Goal: Book appointment/travel/reservation

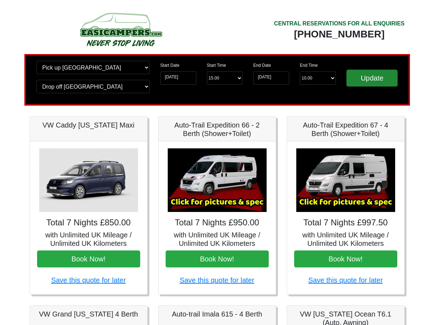
click at [371, 83] on input "Update" at bounding box center [373, 78] width 52 height 17
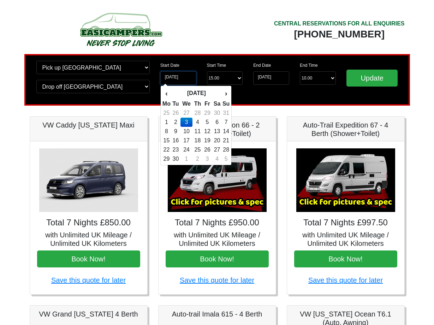
click at [183, 78] on input "03-09-2025" at bounding box center [178, 77] width 36 height 13
click at [224, 93] on th "›" at bounding box center [226, 93] width 8 height 12
click at [218, 122] on td "11" at bounding box center [217, 122] width 10 height 9
type input "11-10-2025"
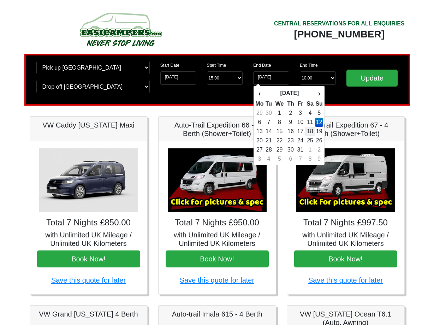
click at [311, 131] on td "18" at bounding box center [310, 131] width 10 height 9
type input "18-10-2025"
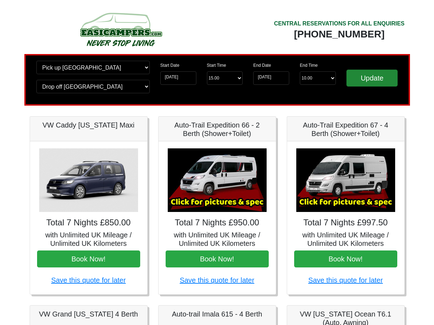
click at [371, 81] on input "Update" at bounding box center [373, 78] width 52 height 17
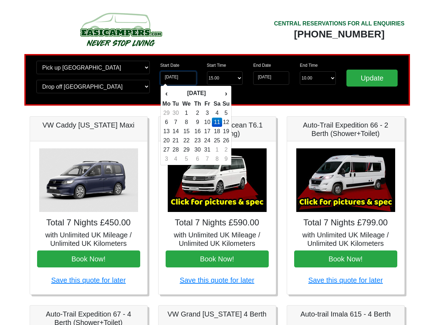
click at [188, 77] on input "11-10-2025" at bounding box center [178, 77] width 36 height 13
click at [226, 93] on th "›" at bounding box center [226, 93] width 8 height 12
click at [201, 122] on td "6" at bounding box center [198, 122] width 10 height 9
type input "06-11-2025"
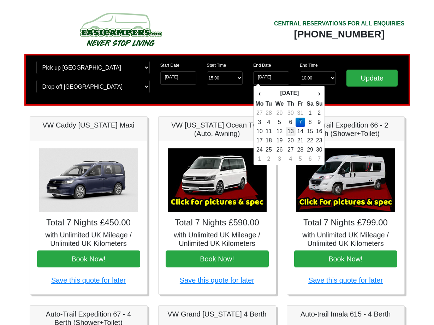
click at [291, 131] on td "13" at bounding box center [291, 131] width 10 height 9
type input "13-11-2025"
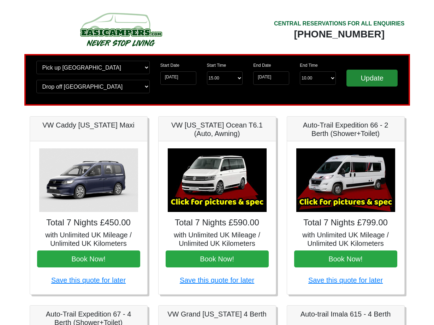
click at [362, 77] on input "Update" at bounding box center [373, 78] width 52 height 17
click at [187, 81] on input "06-11-2025" at bounding box center [178, 77] width 36 height 13
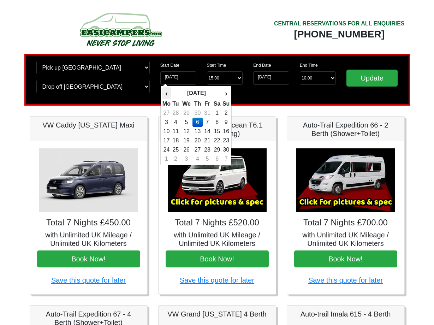
click at [169, 94] on th "‹" at bounding box center [166, 93] width 9 height 12
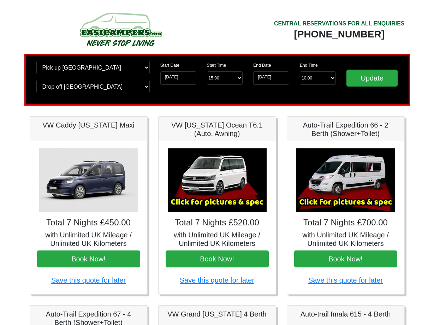
click at [154, 100] on div "Change pick up location? Pick up Edinburgh Birmingham Airport Blackburn Lancash…" at bounding box center [217, 80] width 386 height 52
click at [172, 79] on input "06-11-2025" at bounding box center [178, 77] width 36 height 13
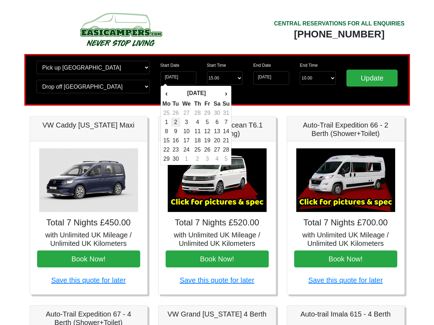
click at [178, 123] on td "2" at bounding box center [176, 122] width 10 height 9
type input "[DATE]"
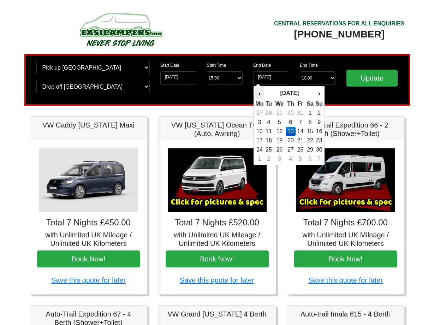
click at [261, 95] on th "‹" at bounding box center [259, 93] width 9 height 12
click at [272, 130] on td "9" at bounding box center [269, 131] width 10 height 9
type input "09-09-2025"
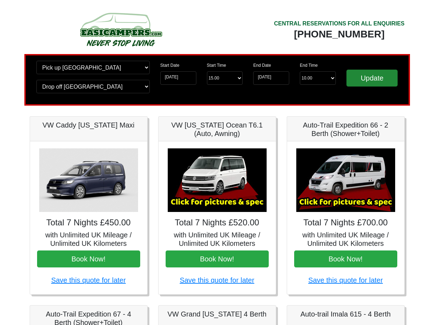
click at [359, 80] on input "Update" at bounding box center [373, 78] width 52 height 17
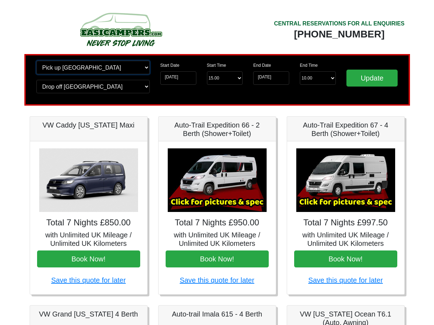
select select "QUE1"
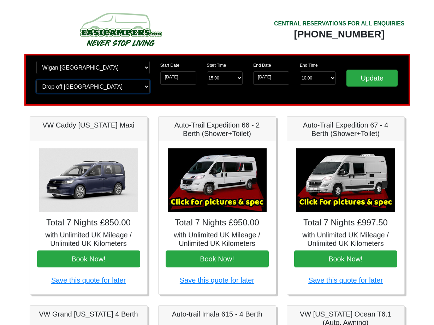
select select "QUE1"
click at [362, 79] on input "Update" at bounding box center [373, 78] width 52 height 17
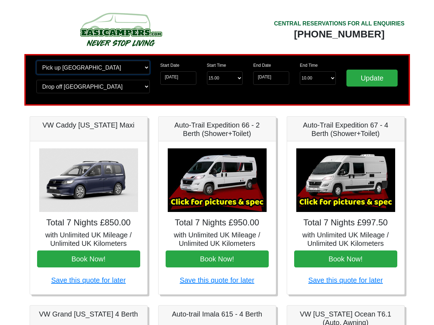
select select "EDI"
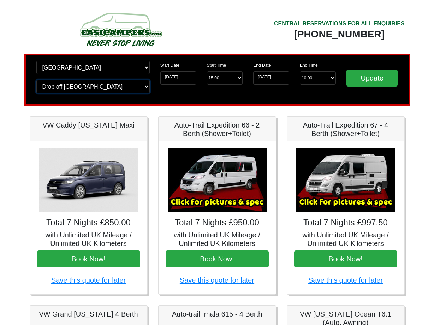
select select "EDI"
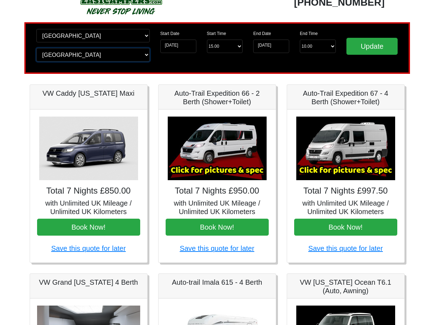
scroll to position [35, 0]
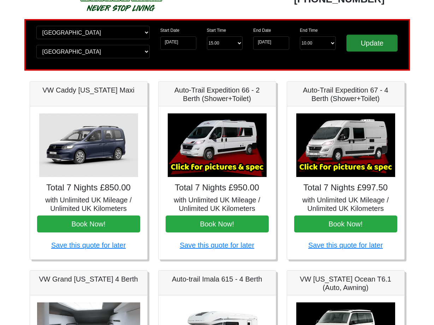
click at [364, 43] on input "Update" at bounding box center [373, 43] width 52 height 17
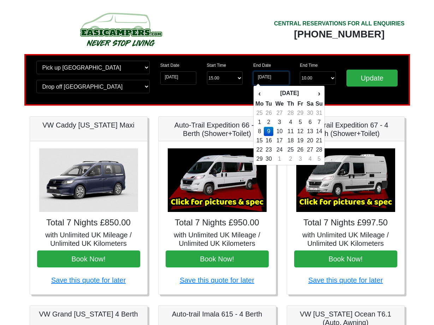
click at [284, 81] on input "[DATE]" at bounding box center [271, 77] width 36 height 13
click at [308, 122] on td "6" at bounding box center [310, 122] width 10 height 9
type input "06-09-2025"
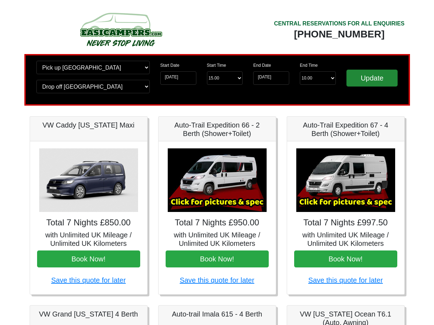
click at [362, 82] on input "Update" at bounding box center [373, 78] width 52 height 17
click at [264, 78] on input "[DATE]" at bounding box center [271, 77] width 36 height 13
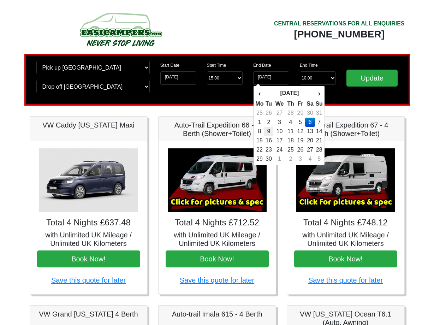
click at [271, 131] on td "9" at bounding box center [269, 131] width 10 height 9
type input "[DATE]"
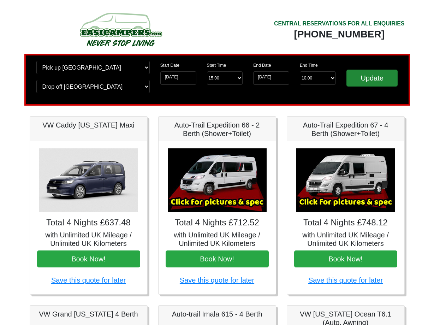
click at [362, 77] on input "Update" at bounding box center [373, 78] width 52 height 17
click at [359, 79] on input "Update" at bounding box center [373, 78] width 52 height 17
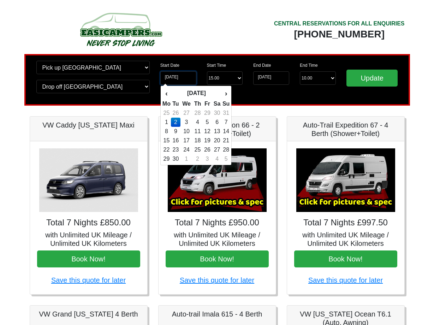
click at [190, 80] on input "[DATE]" at bounding box center [178, 77] width 36 height 13
click at [227, 93] on th "›" at bounding box center [226, 93] width 8 height 12
click at [218, 123] on td "11" at bounding box center [217, 122] width 10 height 9
type input "[DATE]"
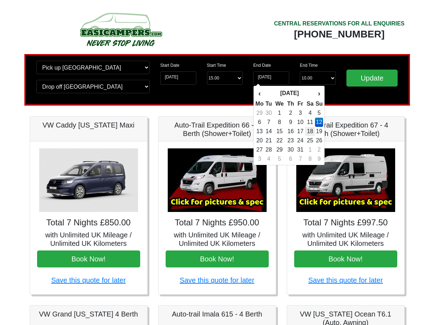
click at [312, 130] on td "18" at bounding box center [310, 131] width 10 height 9
type input "[DATE]"
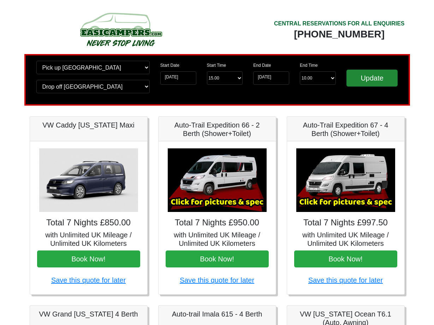
click at [360, 80] on input "Update" at bounding box center [373, 78] width 52 height 17
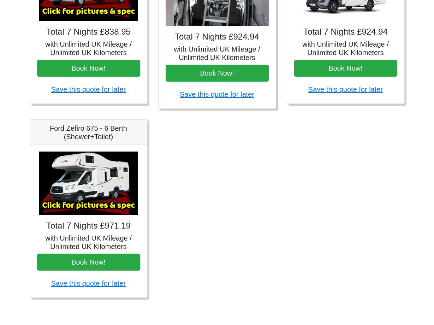
scroll to position [380, 0]
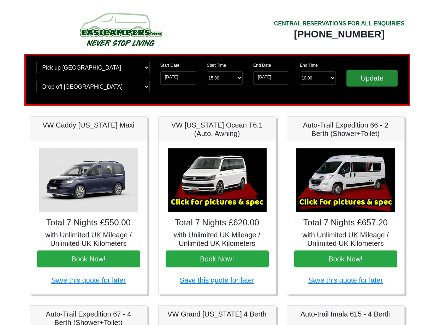
click at [371, 80] on input "Update" at bounding box center [373, 78] width 52 height 17
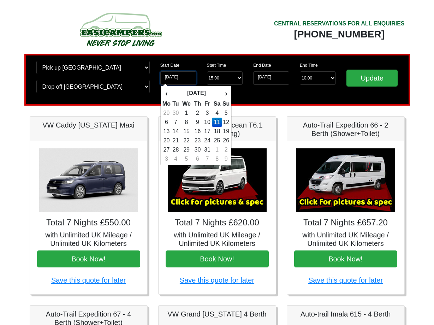
click at [188, 80] on input "[DATE]" at bounding box center [178, 77] width 36 height 13
click at [169, 93] on th "‹" at bounding box center [166, 93] width 9 height 12
click at [179, 122] on td "2" at bounding box center [176, 122] width 10 height 9
type input "02-09-2025"
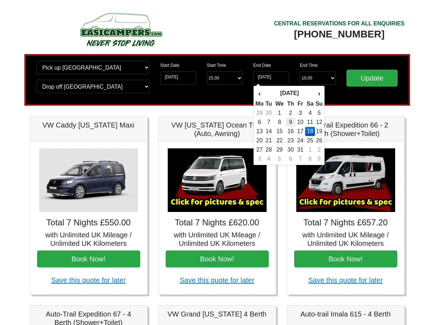
click at [293, 124] on td "9" at bounding box center [291, 122] width 10 height 9
type input "09-10-2025"
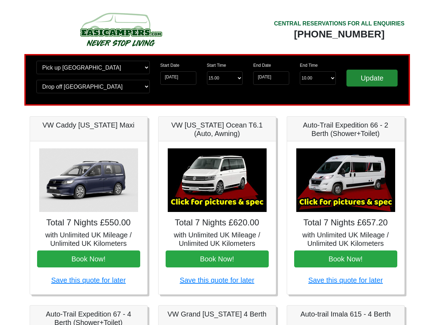
click at [364, 80] on input "Update" at bounding box center [373, 78] width 52 height 17
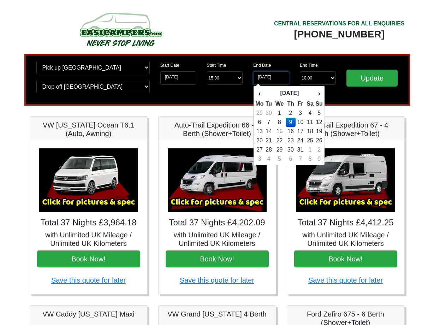
click at [268, 78] on input "09-10-2025" at bounding box center [271, 77] width 36 height 13
click at [261, 93] on th "‹" at bounding box center [259, 93] width 9 height 12
click at [272, 131] on td "9" at bounding box center [269, 131] width 10 height 9
type input "09-09-2025"
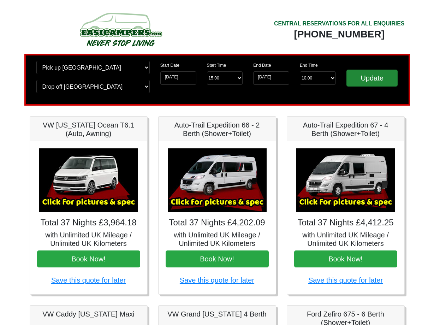
click at [364, 80] on input "Update" at bounding box center [373, 78] width 52 height 17
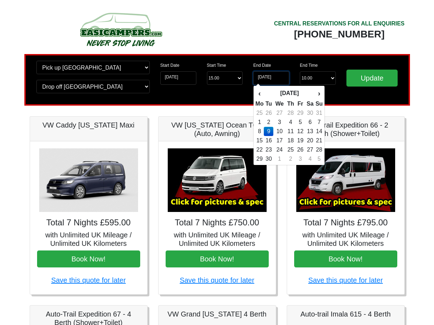
click at [279, 80] on input "[DATE]" at bounding box center [271, 77] width 36 height 13
click at [318, 93] on th "›" at bounding box center [319, 93] width 8 height 12
click at [291, 115] on td "2" at bounding box center [291, 112] width 10 height 9
type input "[DATE]"
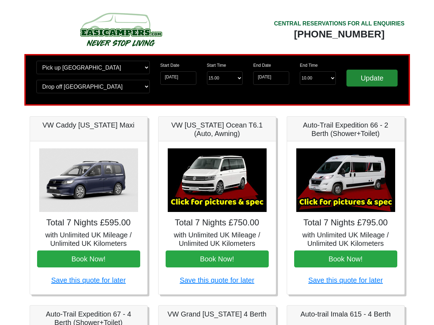
click at [360, 80] on input "Update" at bounding box center [373, 78] width 52 height 17
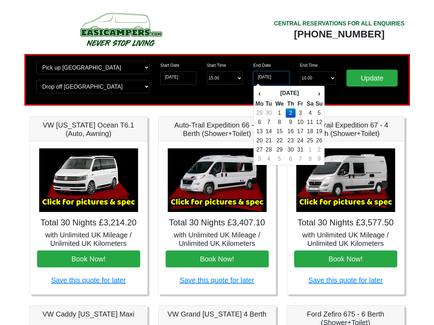
click at [275, 78] on input "02-10-2025" at bounding box center [271, 77] width 36 height 13
click at [260, 93] on th "‹" at bounding box center [259, 93] width 9 height 12
click at [270, 129] on td "9" at bounding box center [269, 131] width 10 height 9
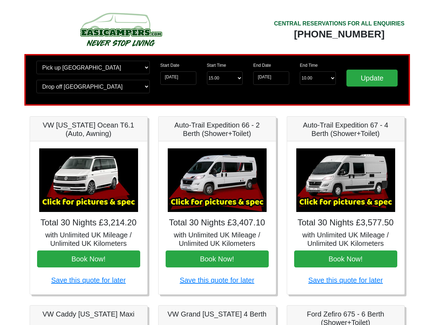
type input "09-09-2025"
click at [365, 80] on input "Update" at bounding box center [373, 78] width 52 height 17
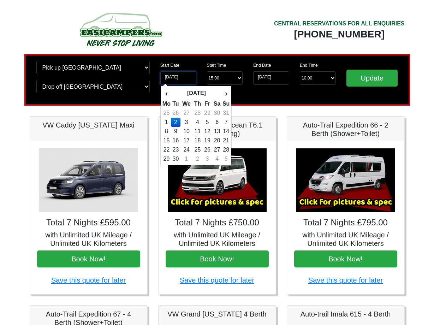
click at [177, 79] on input "02-09-2025" at bounding box center [178, 77] width 36 height 13
click at [225, 94] on th "›" at bounding box center [226, 93] width 8 height 12
click at [216, 121] on td "11" at bounding box center [217, 122] width 10 height 9
type input "[DATE]"
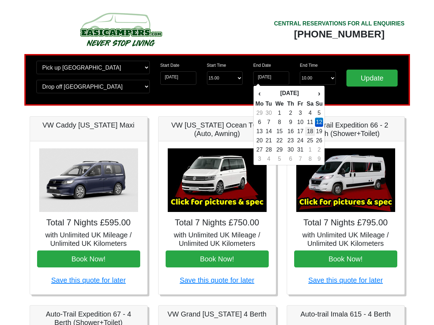
click at [310, 131] on td "18" at bounding box center [310, 131] width 10 height 9
type input "[DATE]"
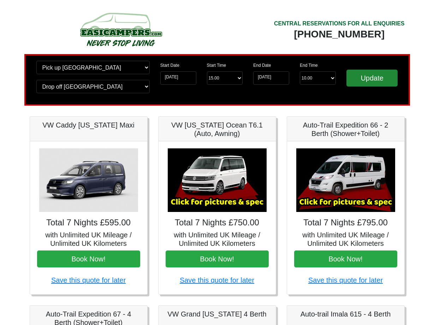
click at [366, 80] on input "Update" at bounding box center [373, 78] width 52 height 17
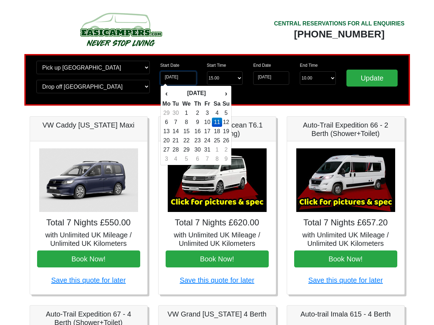
click at [178, 81] on input "[DATE]" at bounding box center [178, 77] width 36 height 13
click at [226, 93] on th "›" at bounding box center [226, 93] width 8 height 12
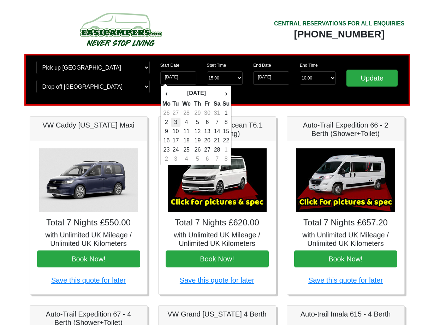
click at [178, 124] on td "3" at bounding box center [176, 122] width 10 height 9
type input "[DATE]"
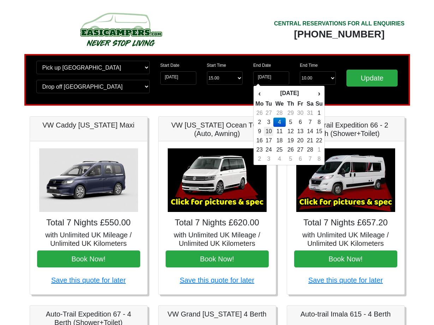
click at [274, 130] on td "10" at bounding box center [269, 131] width 10 height 9
type input "[DATE]"
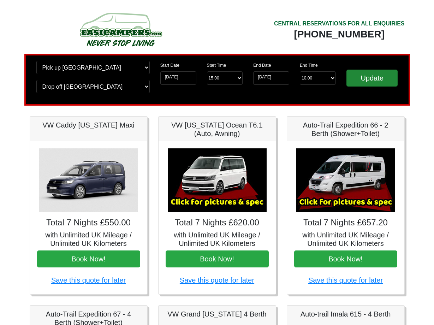
click at [368, 81] on input "Update" at bounding box center [373, 78] width 52 height 17
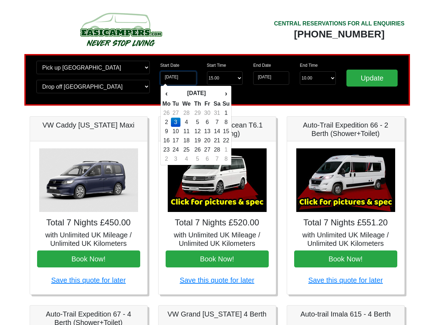
click at [192, 79] on input "03-02-2026" at bounding box center [178, 77] width 36 height 13
click at [226, 94] on th "›" at bounding box center [226, 93] width 8 height 12
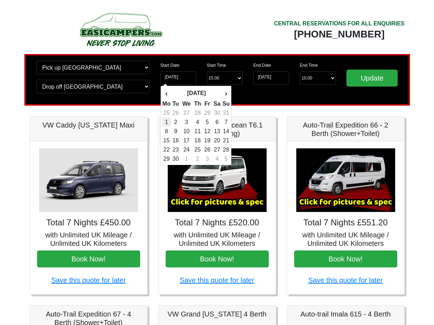
click at [169, 122] on td "1" at bounding box center [166, 122] width 9 height 9
type input "[DATE]"
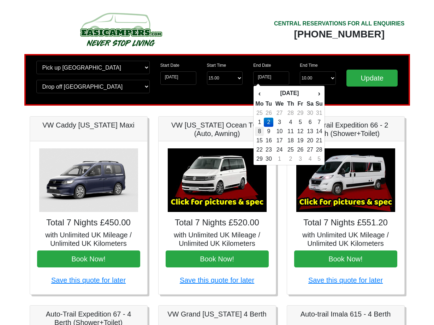
click at [259, 132] on td "8" at bounding box center [259, 131] width 9 height 9
type input "08-06-2026"
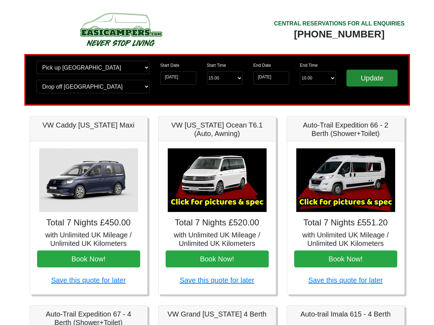
click at [362, 80] on input "Update" at bounding box center [373, 78] width 52 height 17
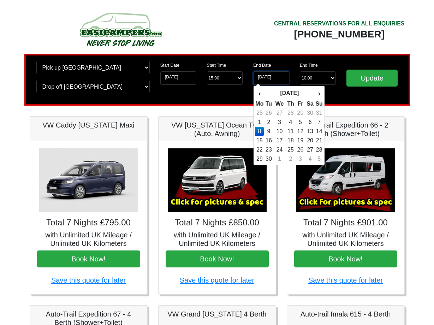
click at [266, 79] on input "[DATE]" at bounding box center [271, 77] width 36 height 13
click at [318, 94] on th "›" at bounding box center [319, 93] width 8 height 12
click at [282, 111] on td "1" at bounding box center [280, 112] width 12 height 9
type input "[DATE]"
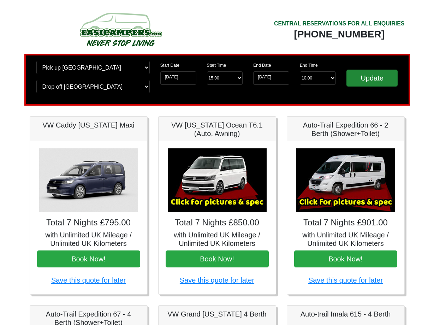
click at [365, 78] on input "Update" at bounding box center [373, 78] width 52 height 17
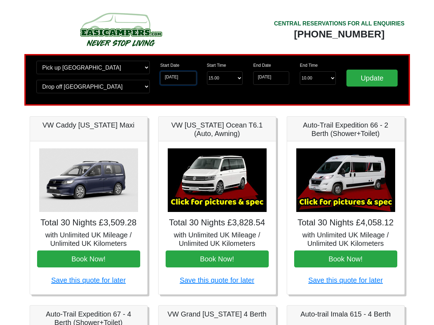
click at [187, 80] on input "[DATE]" at bounding box center [178, 77] width 36 height 13
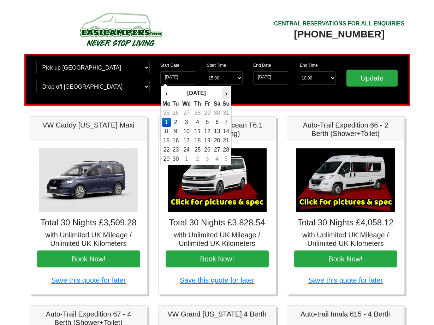
click at [225, 92] on th "›" at bounding box center [226, 93] width 8 height 12
click at [207, 132] on td "17" at bounding box center [208, 131] width 10 height 9
type input "17-07-2026"
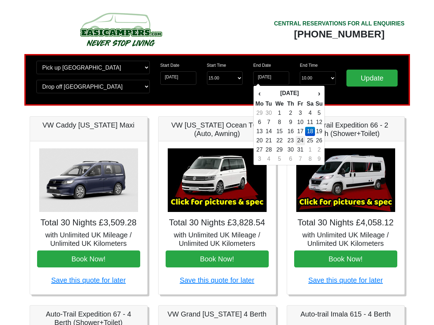
click at [302, 141] on td "24" at bounding box center [301, 140] width 10 height 9
type input "24-07-2026"
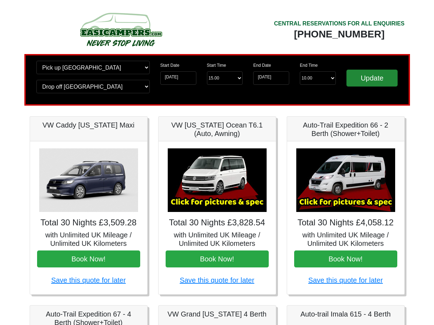
click at [369, 81] on input "Update" at bounding box center [373, 78] width 52 height 17
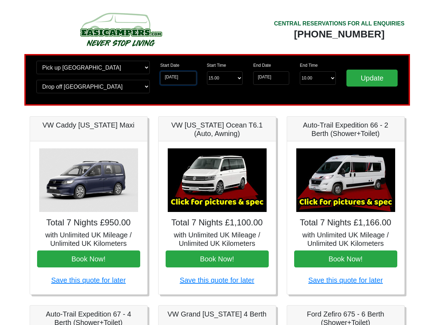
click at [187, 78] on input "17-07-2026" at bounding box center [178, 77] width 36 height 13
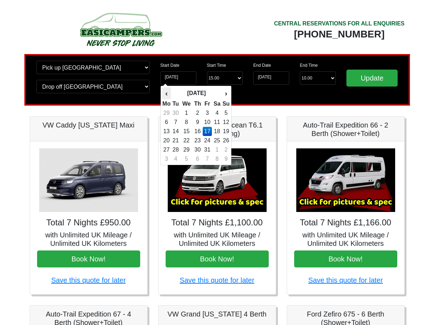
click at [168, 94] on th "‹" at bounding box center [166, 93] width 9 height 12
click at [208, 139] on td "19" at bounding box center [208, 140] width 10 height 9
type input "[DATE]"
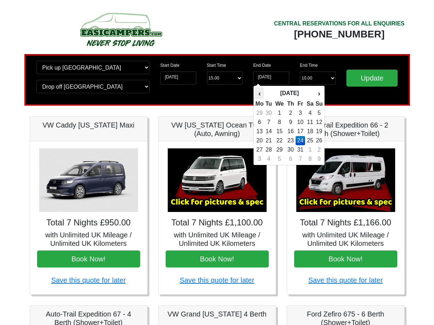
click at [262, 92] on th "‹" at bounding box center [259, 93] width 9 height 12
click at [303, 149] on td "26" at bounding box center [301, 149] width 10 height 9
type input "26-06-2026"
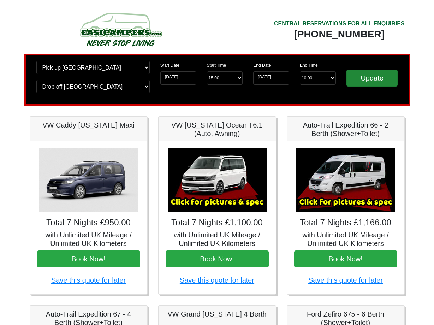
click at [370, 82] on input "Update" at bounding box center [373, 78] width 52 height 17
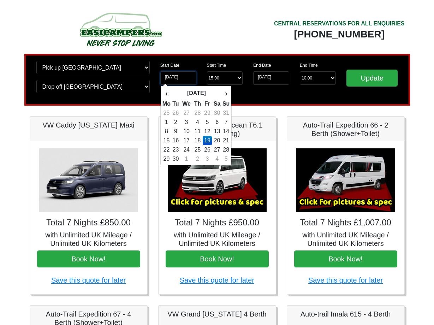
click at [191, 78] on input "[DATE]" at bounding box center [178, 77] width 36 height 13
click at [168, 92] on th "‹" at bounding box center [166, 93] width 9 height 12
click at [207, 121] on td "8" at bounding box center [208, 122] width 10 height 9
type input "[DATE]"
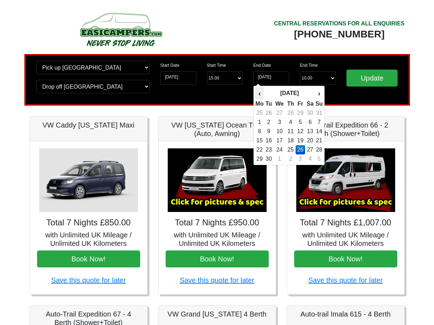
click at [261, 94] on th "‹" at bounding box center [259, 93] width 9 height 12
click at [303, 129] on td "15" at bounding box center [301, 131] width 10 height 9
type input "[DATE]"
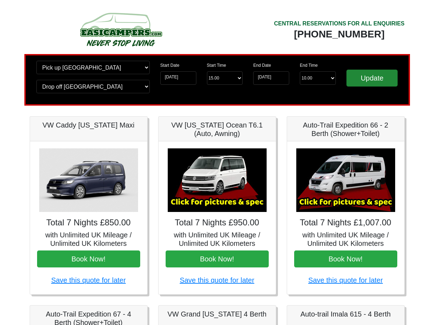
click at [370, 80] on input "Update" at bounding box center [373, 78] width 52 height 17
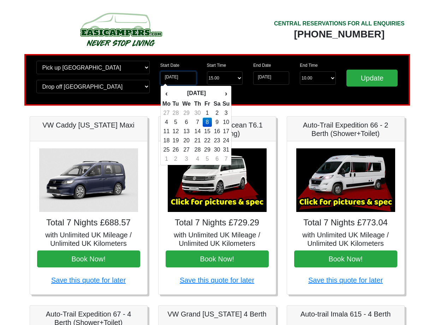
click at [178, 81] on input "[DATE]" at bounding box center [178, 77] width 36 height 13
click at [167, 93] on th "‹" at bounding box center [166, 93] width 9 height 12
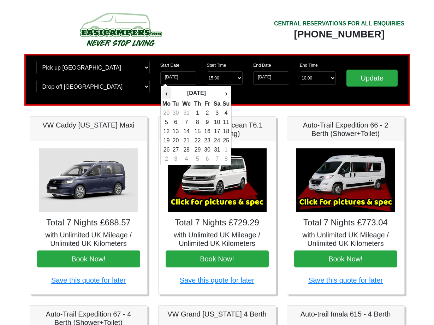
click at [168, 93] on th "‹" at bounding box center [166, 93] width 9 height 12
click at [198, 122] on td "4" at bounding box center [198, 122] width 10 height 9
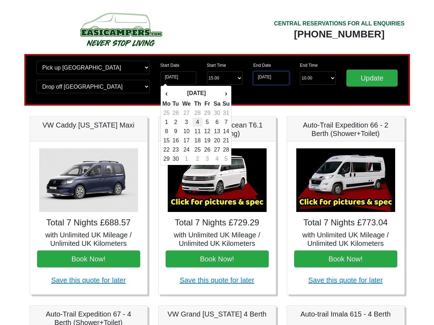
type input "[DATE]"
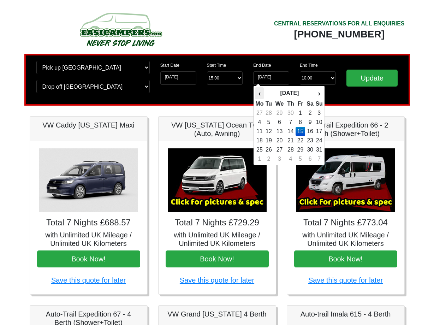
click at [262, 92] on th "‹" at bounding box center [259, 93] width 9 height 12
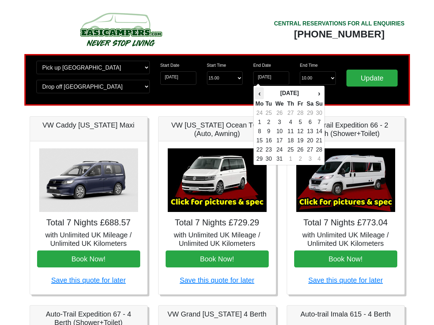
click at [262, 92] on th "‹" at bounding box center [259, 93] width 9 height 12
click at [309, 113] on td "4" at bounding box center [310, 112] width 10 height 9
type input "[DATE]"
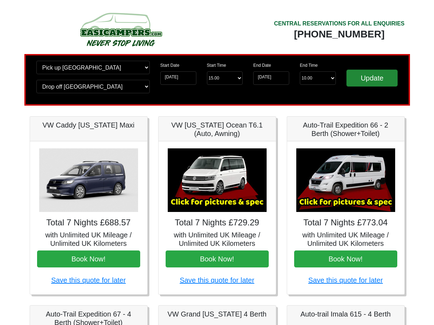
click at [363, 80] on input "Update" at bounding box center [373, 78] width 52 height 17
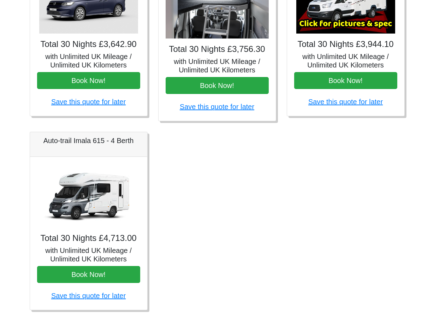
scroll to position [366, 0]
